Goal: Transaction & Acquisition: Purchase product/service

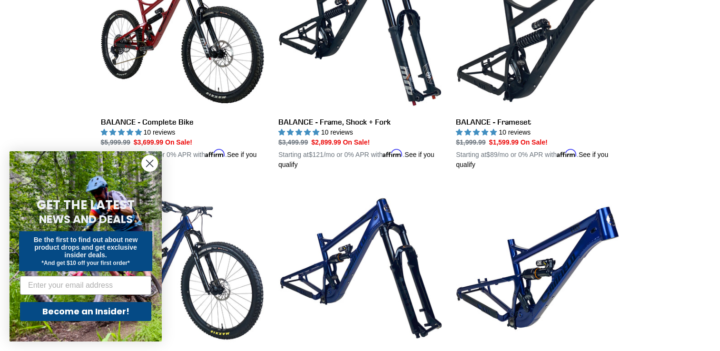
scroll to position [1105, 0]
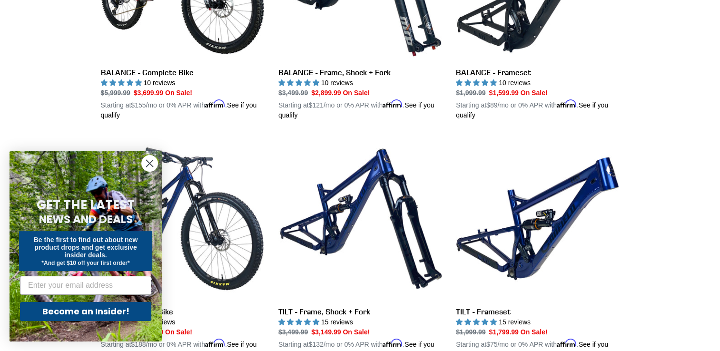
click at [152, 169] on circle "Close dialog" at bounding box center [150, 164] width 16 height 16
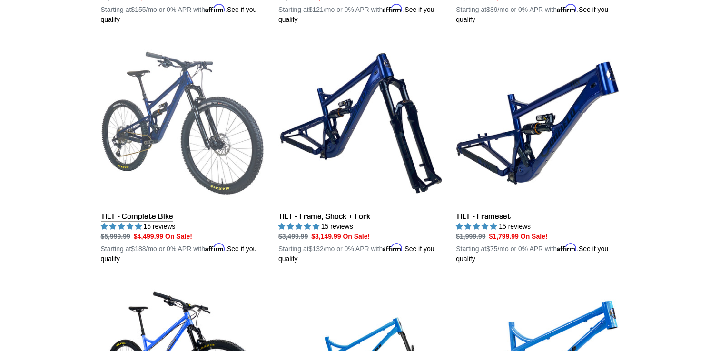
scroll to position [1200, 0]
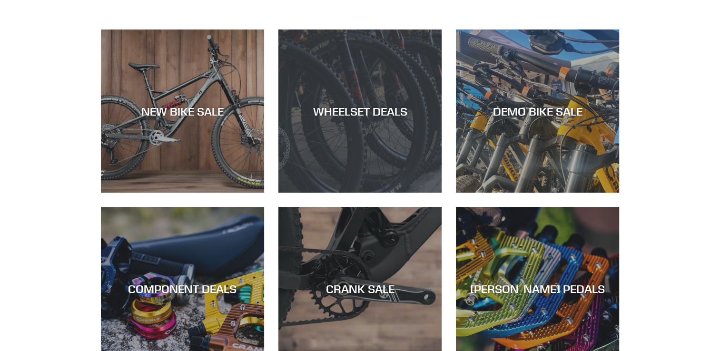
click at [368, 193] on div "WHEELSET DEALS" at bounding box center [360, 193] width 163 height 0
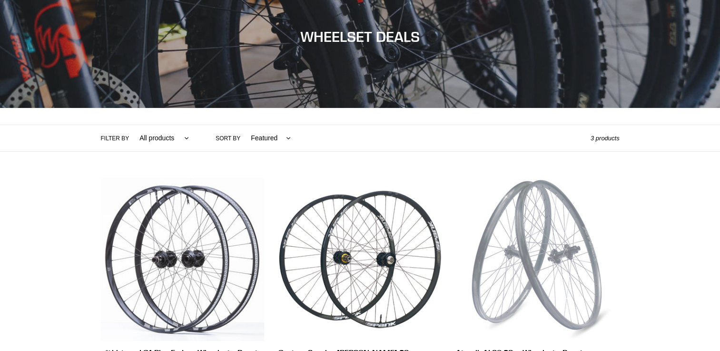
scroll to position [99, 0]
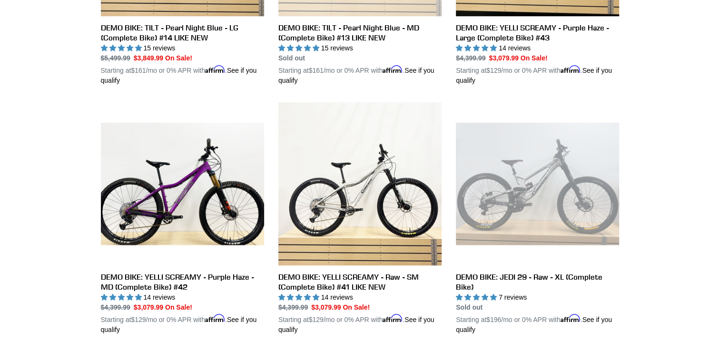
scroll to position [724, 0]
